Goal: Communication & Community: Connect with others

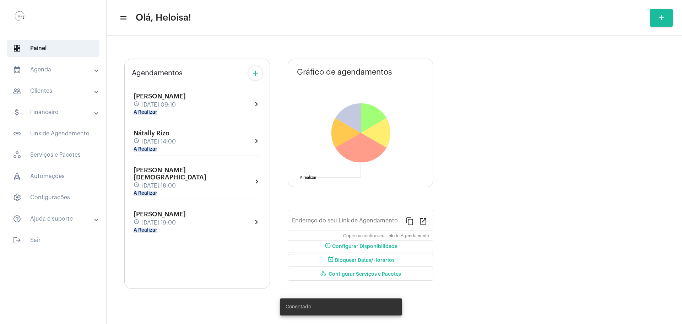
type input "[URL][DOMAIN_NAME]"
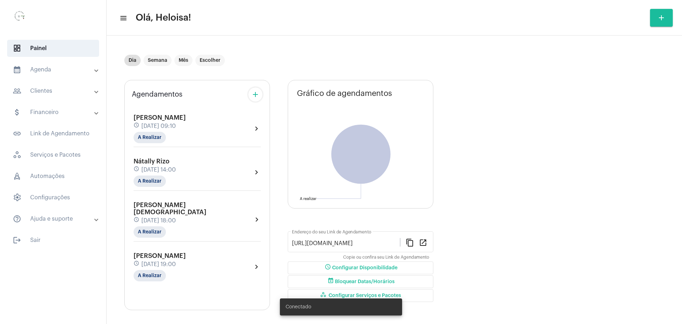
click at [162, 124] on span "[DATE] 09:10" at bounding box center [158, 126] width 34 height 6
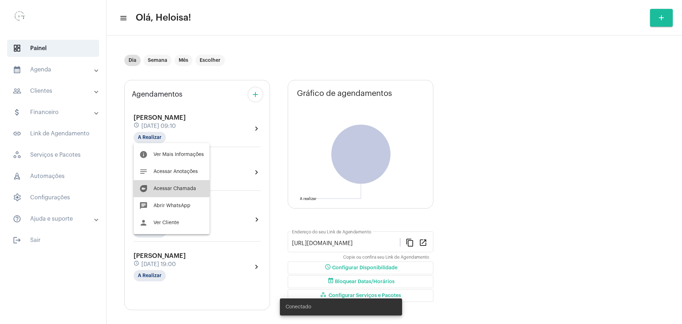
click at [170, 188] on span "Acessar Chamada" at bounding box center [174, 188] width 43 height 5
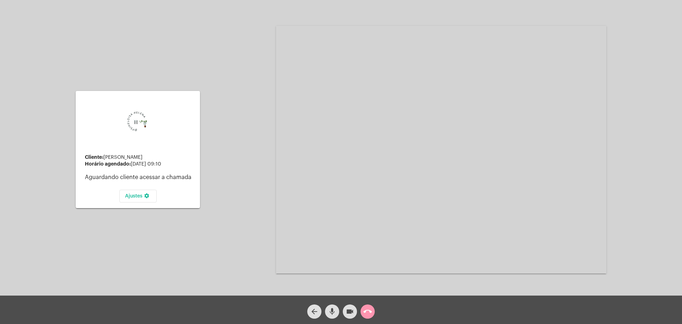
click at [350, 311] on mat-icon "videocam" at bounding box center [350, 311] width 9 height 9
click at [350, 311] on mat-icon "videocam_off" at bounding box center [350, 311] width 9 height 9
click at [350, 311] on mat-icon "videocam" at bounding box center [350, 311] width 9 height 9
click at [350, 311] on mat-icon "videocam_off" at bounding box center [350, 311] width 9 height 9
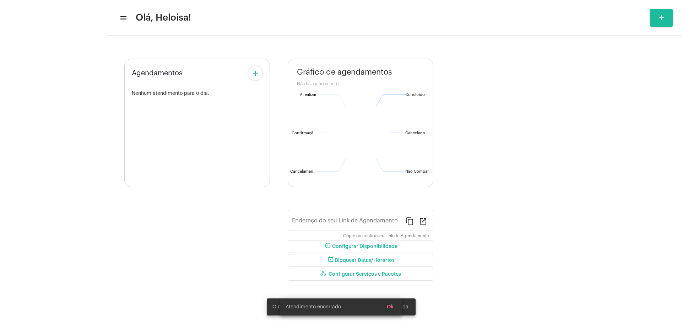
type input "[URL][DOMAIN_NAME]"
